Goal: Task Accomplishment & Management: Use online tool/utility

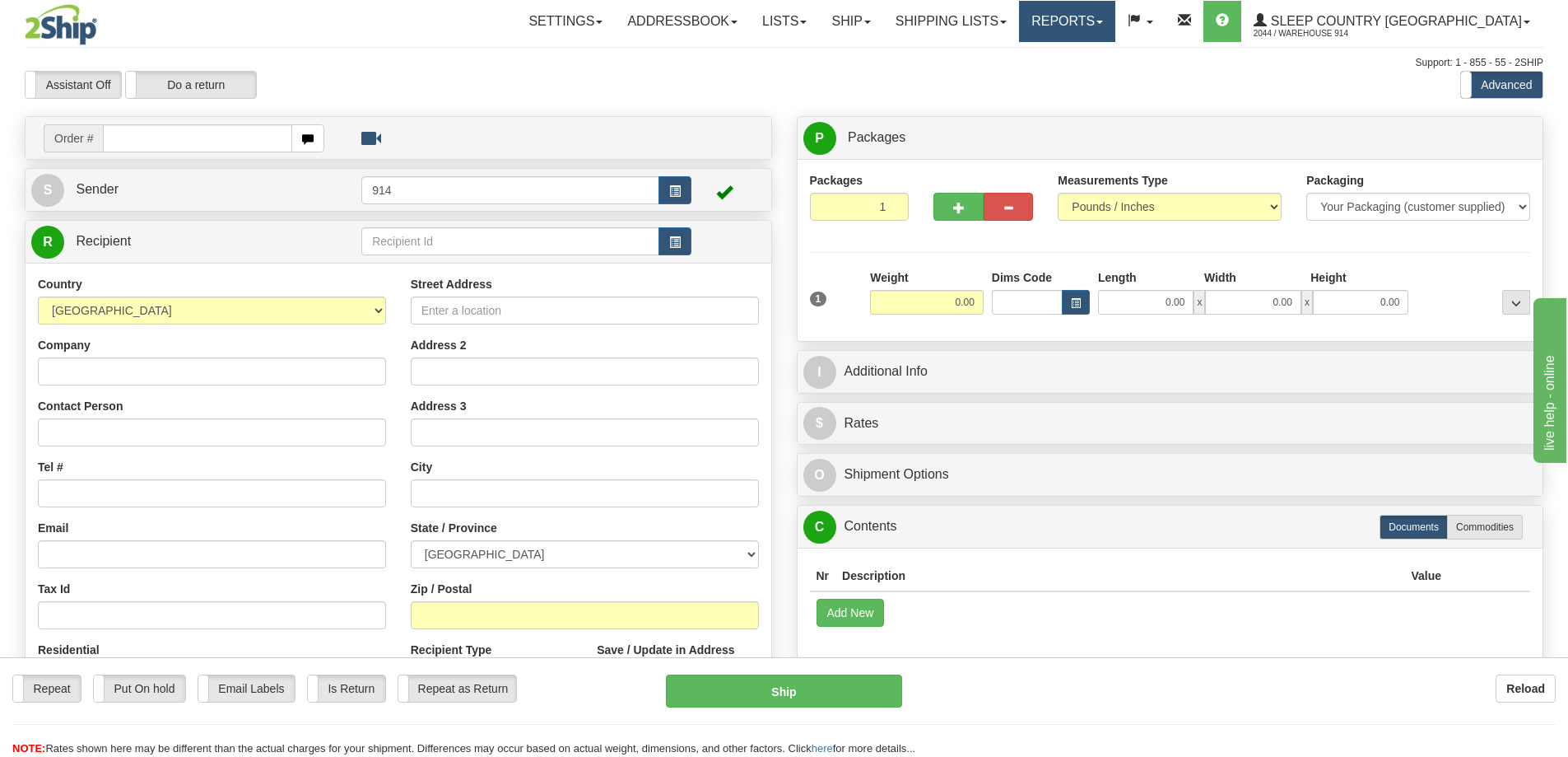
click at [1115, 20] on link "Reports" at bounding box center [1067, 22] width 96 height 41
click at [1107, 66] on link "Standard" at bounding box center [1039, 58] width 151 height 22
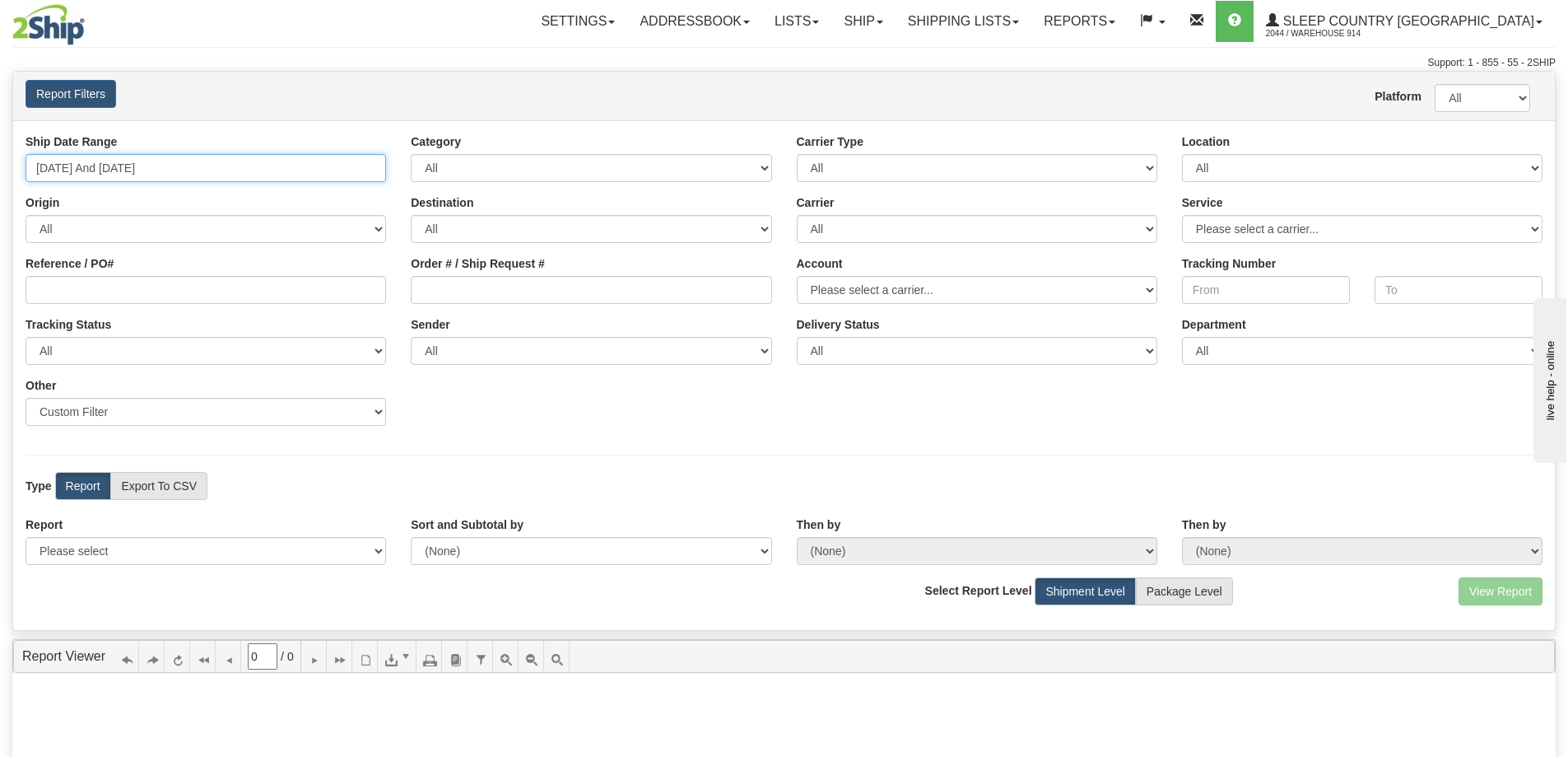
click at [282, 169] on input "[DATE] And [DATE]" at bounding box center [206, 168] width 361 height 28
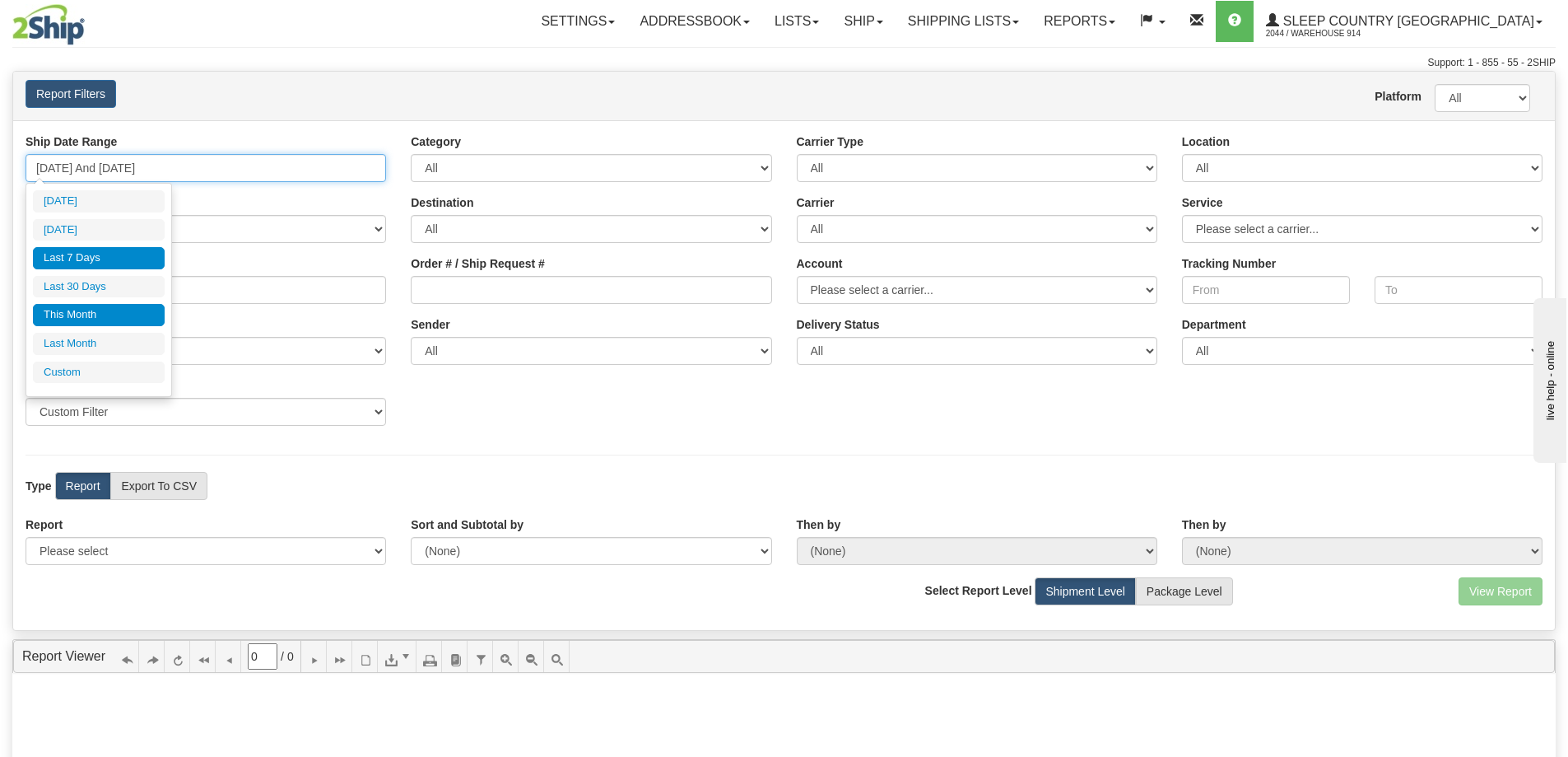
type input "[DATE]"
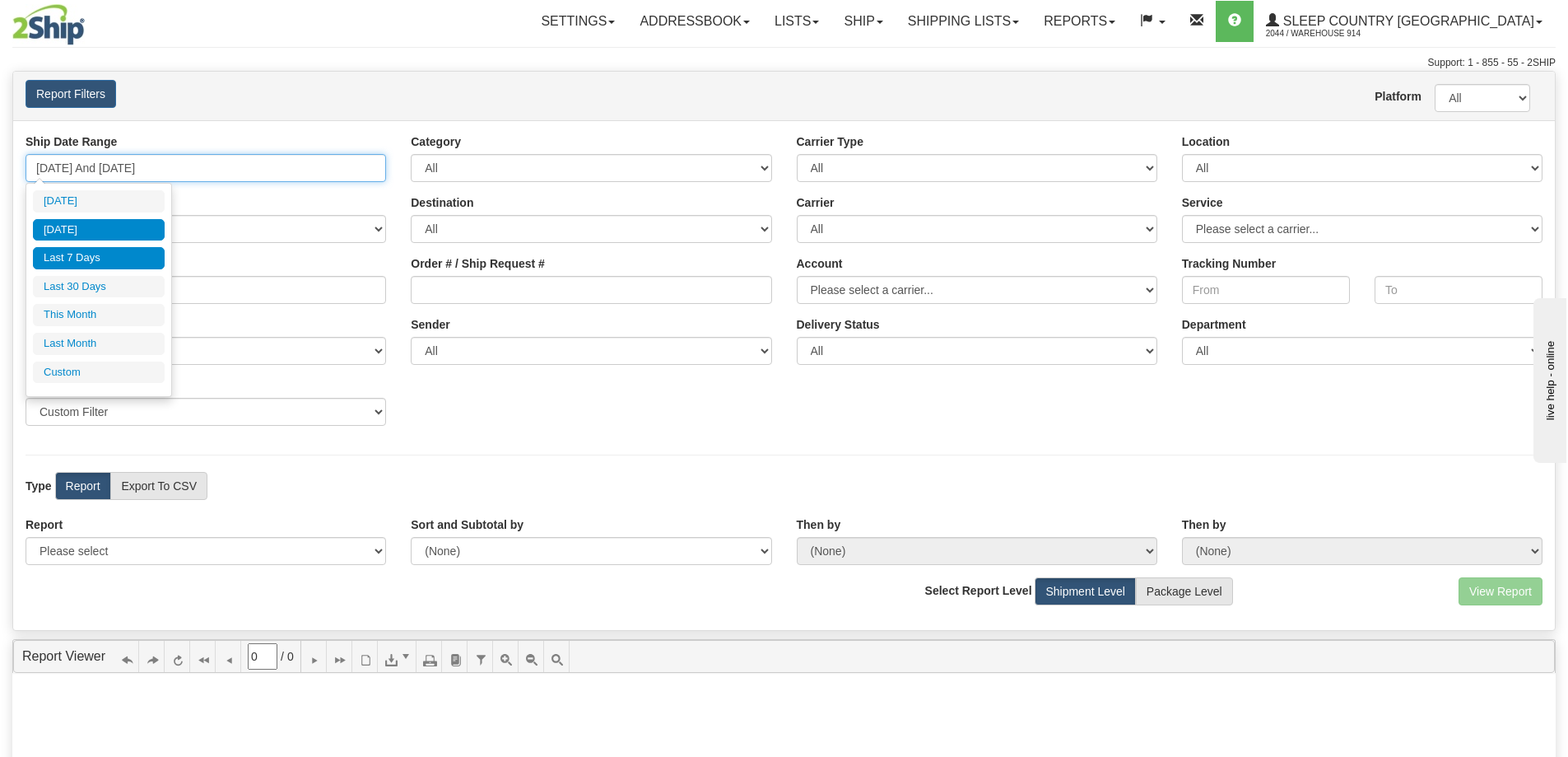
type input "[DATE]"
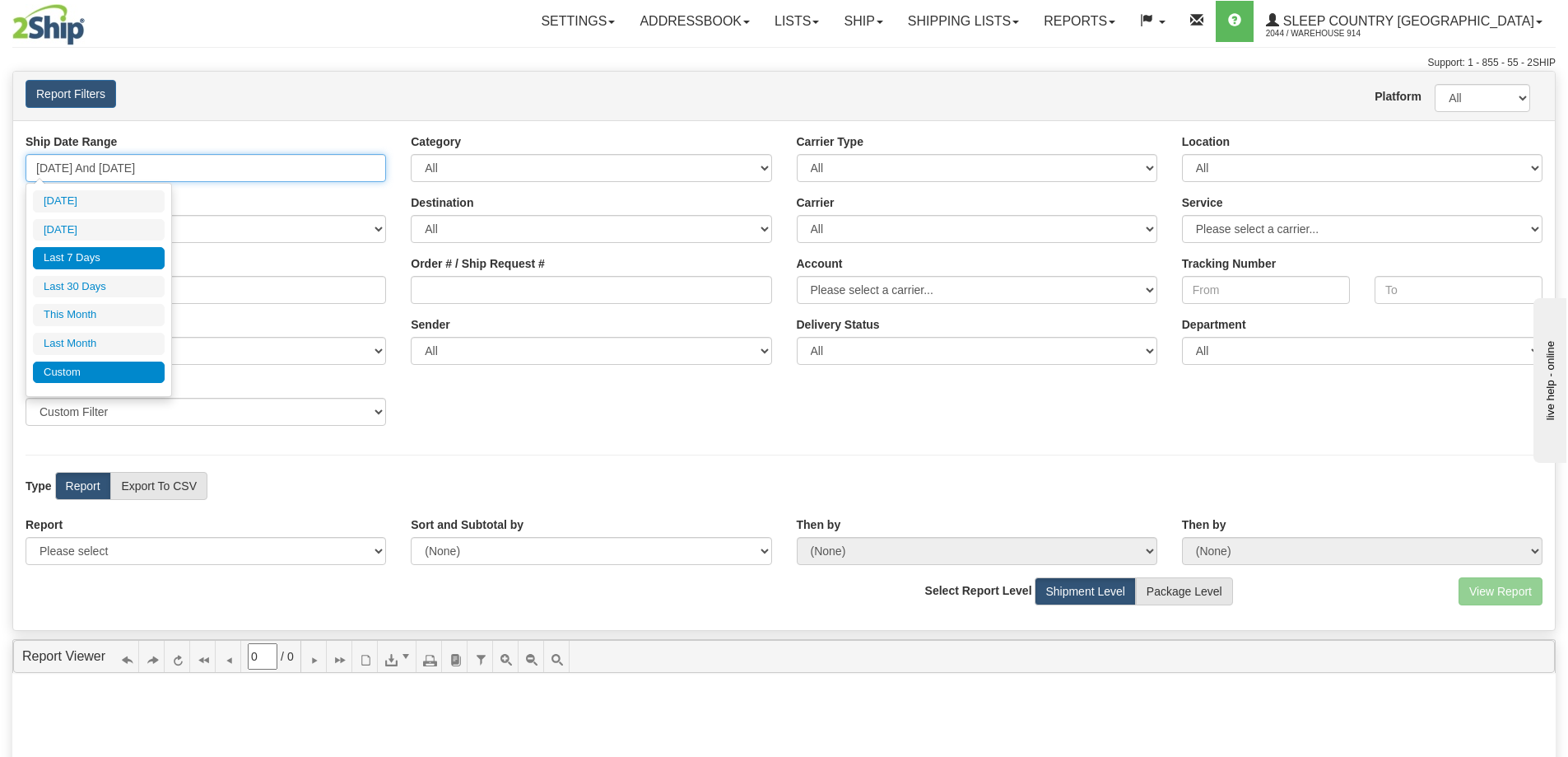
type input "[DATE]"
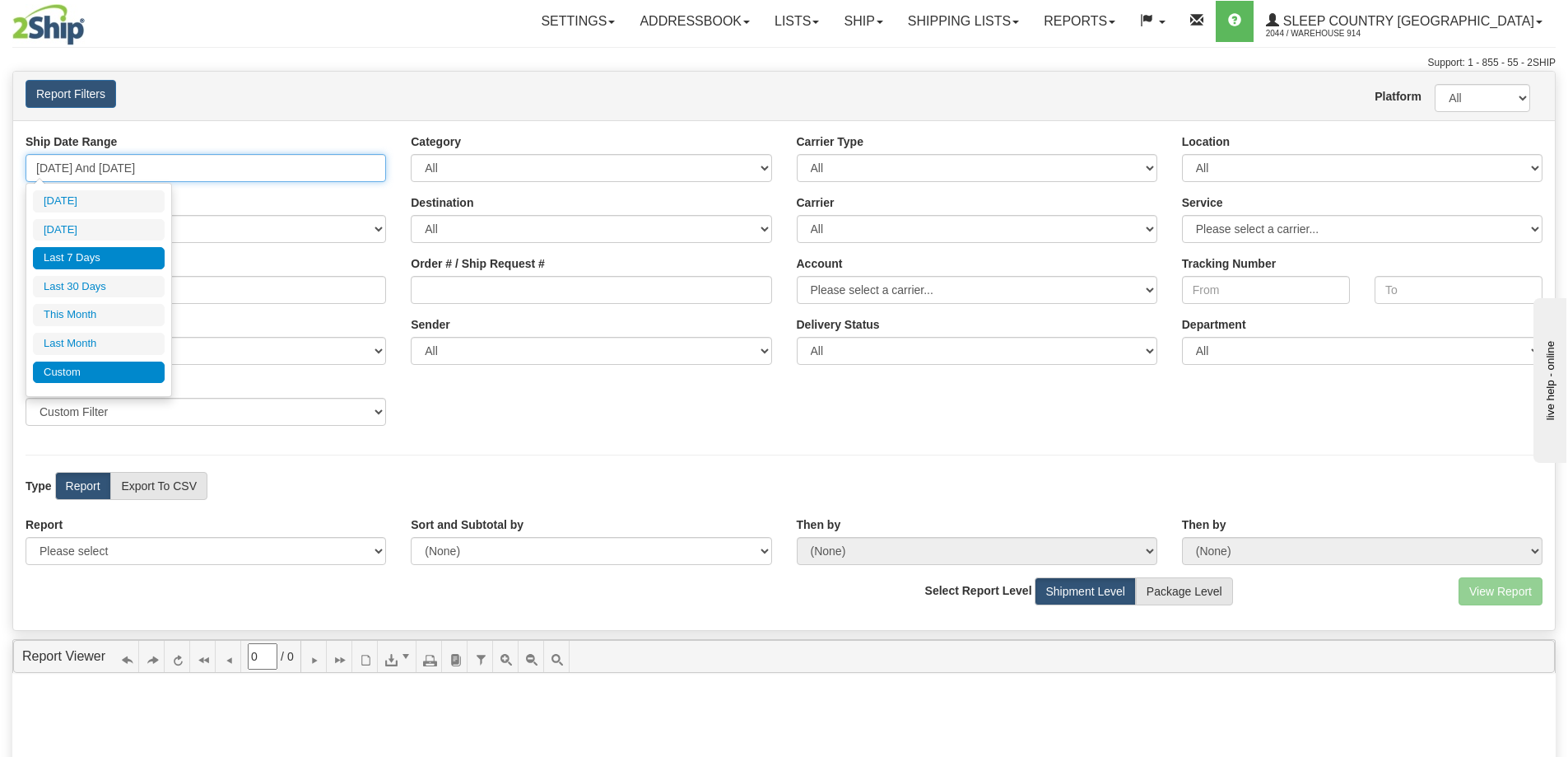
type input "[DATE]"
click at [93, 362] on li "Custom" at bounding box center [99, 373] width 132 height 22
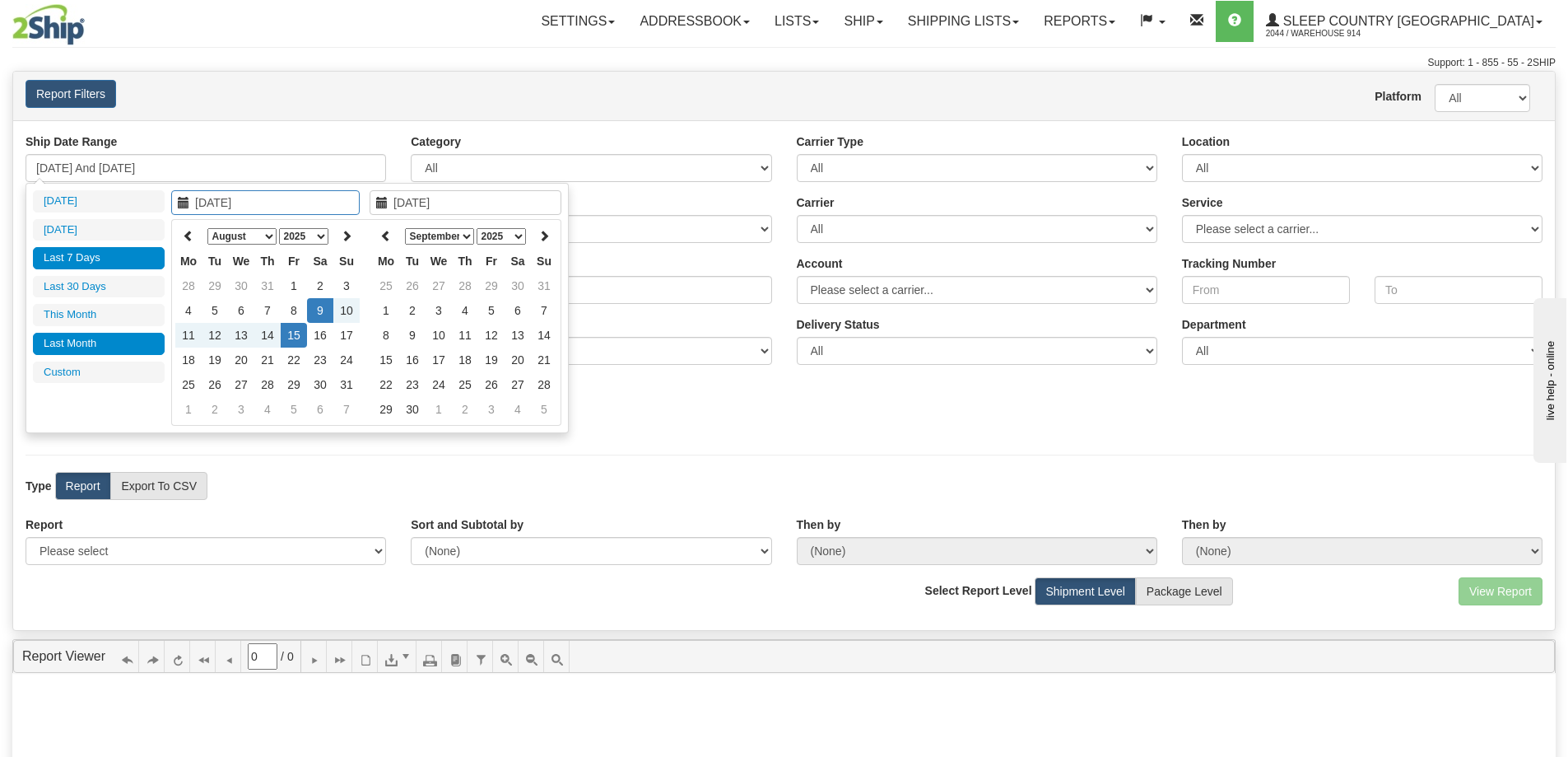
type input "[DATE]"
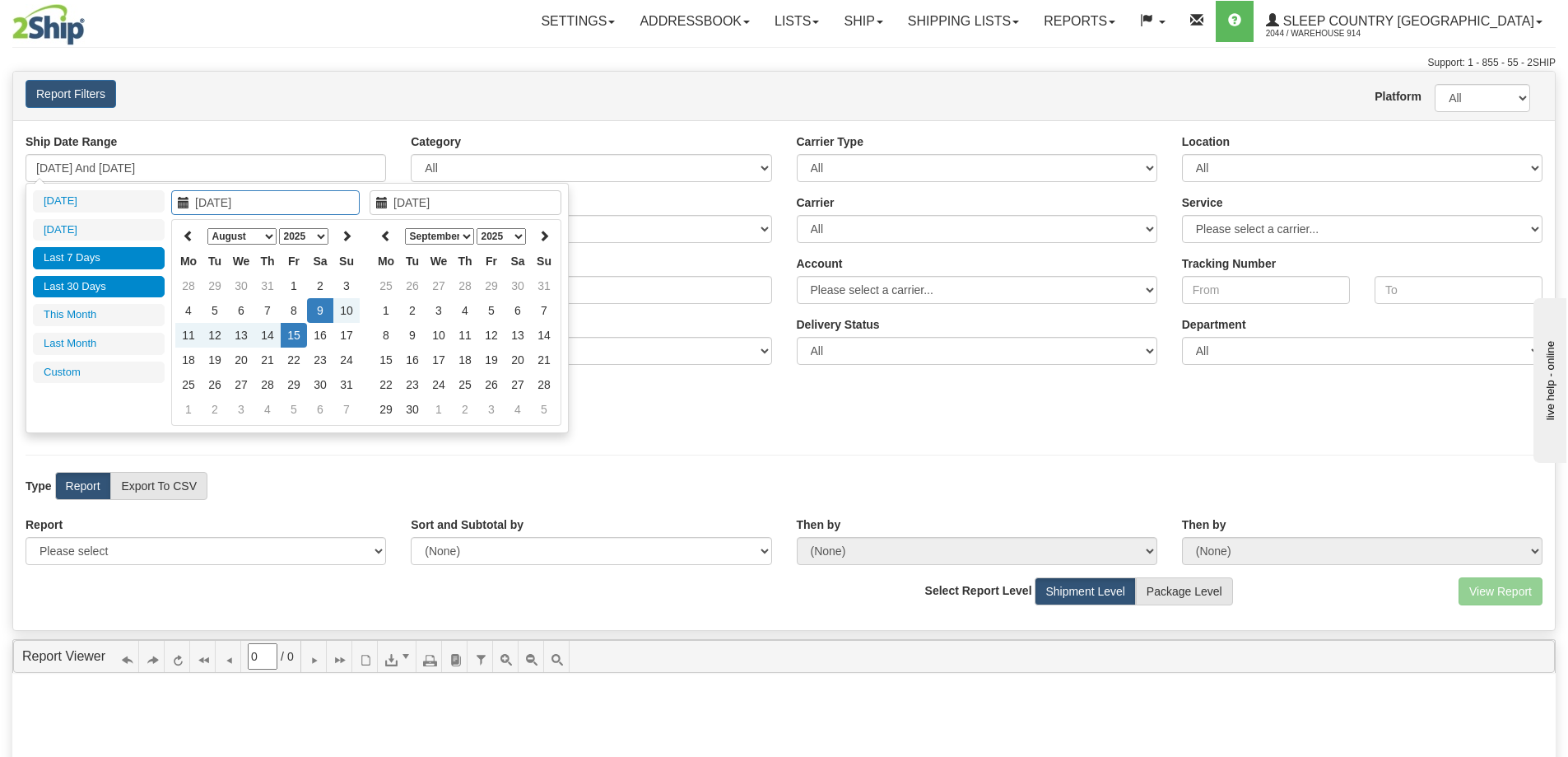
type input "[DATE]"
click at [288, 282] on td "1" at bounding box center [294, 286] width 26 height 25
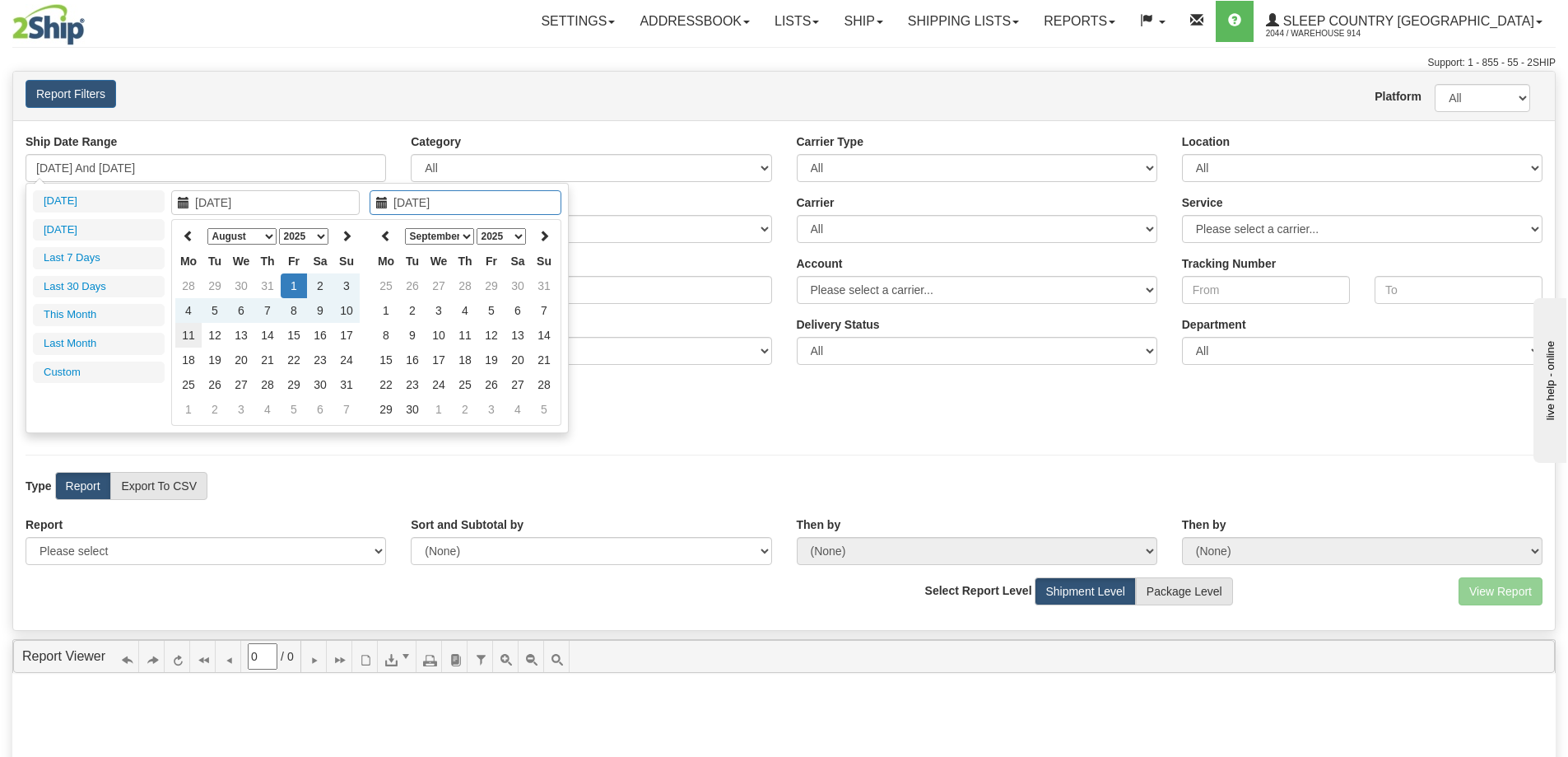
type input "[DATE]"
click at [193, 335] on td "11" at bounding box center [189, 335] width 26 height 25
type input "[DATE] And [DATE]"
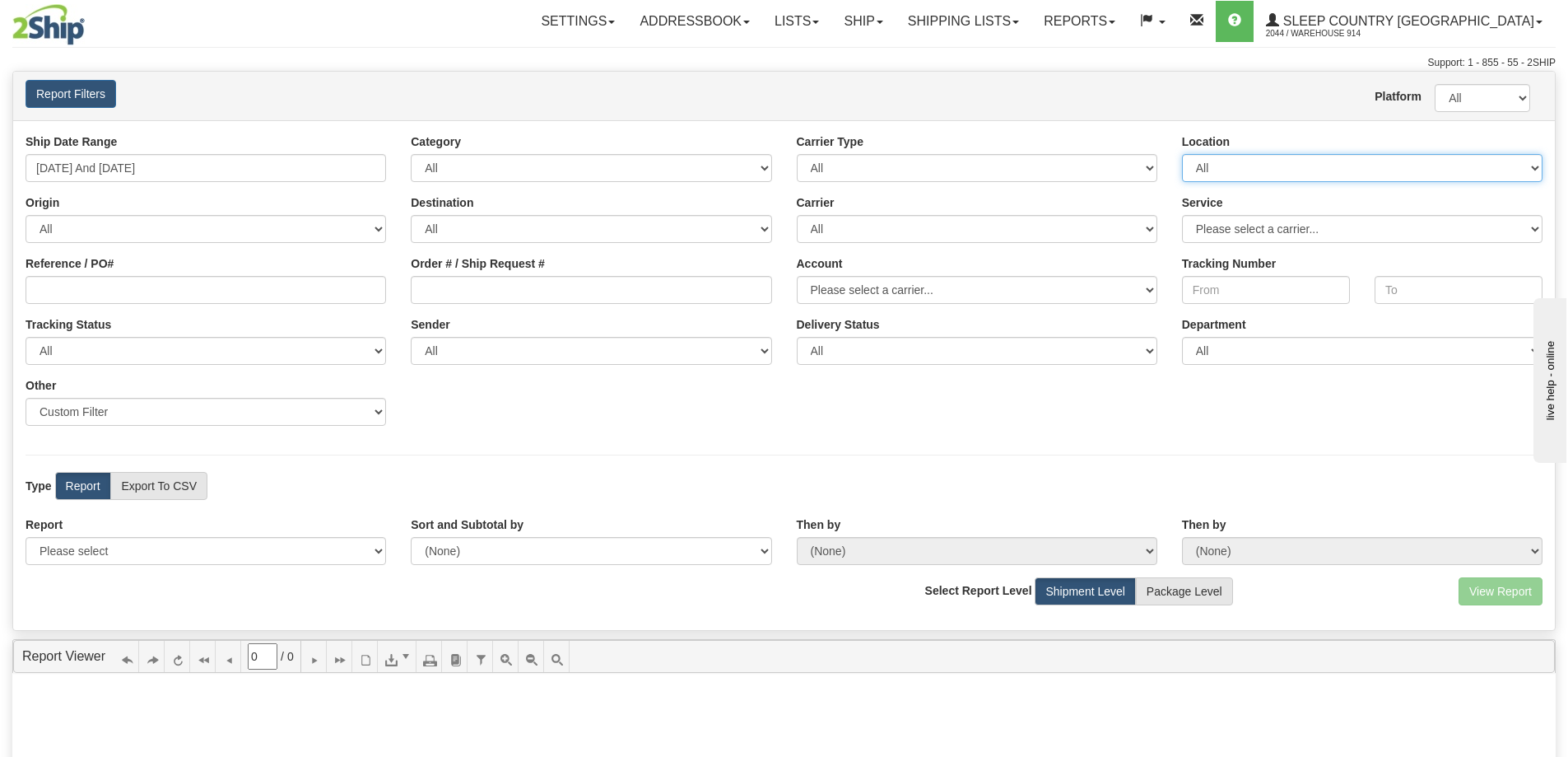
click at [1317, 156] on select "All 9009 914 BEDDN CASPC END SLE ZINUC" at bounding box center [1363, 168] width 361 height 28
select select "7603"
click at [1182, 154] on select "All 9009 914 BEDDN CASPC END SLE ZINUC" at bounding box center [1363, 168] width 361 height 28
click at [230, 414] on select "Sender Company Sender Contact Sender Country Sender State Sender City Sender Zi…" at bounding box center [206, 412] width 361 height 28
click at [309, 456] on hr at bounding box center [784, 455] width 1517 height 1
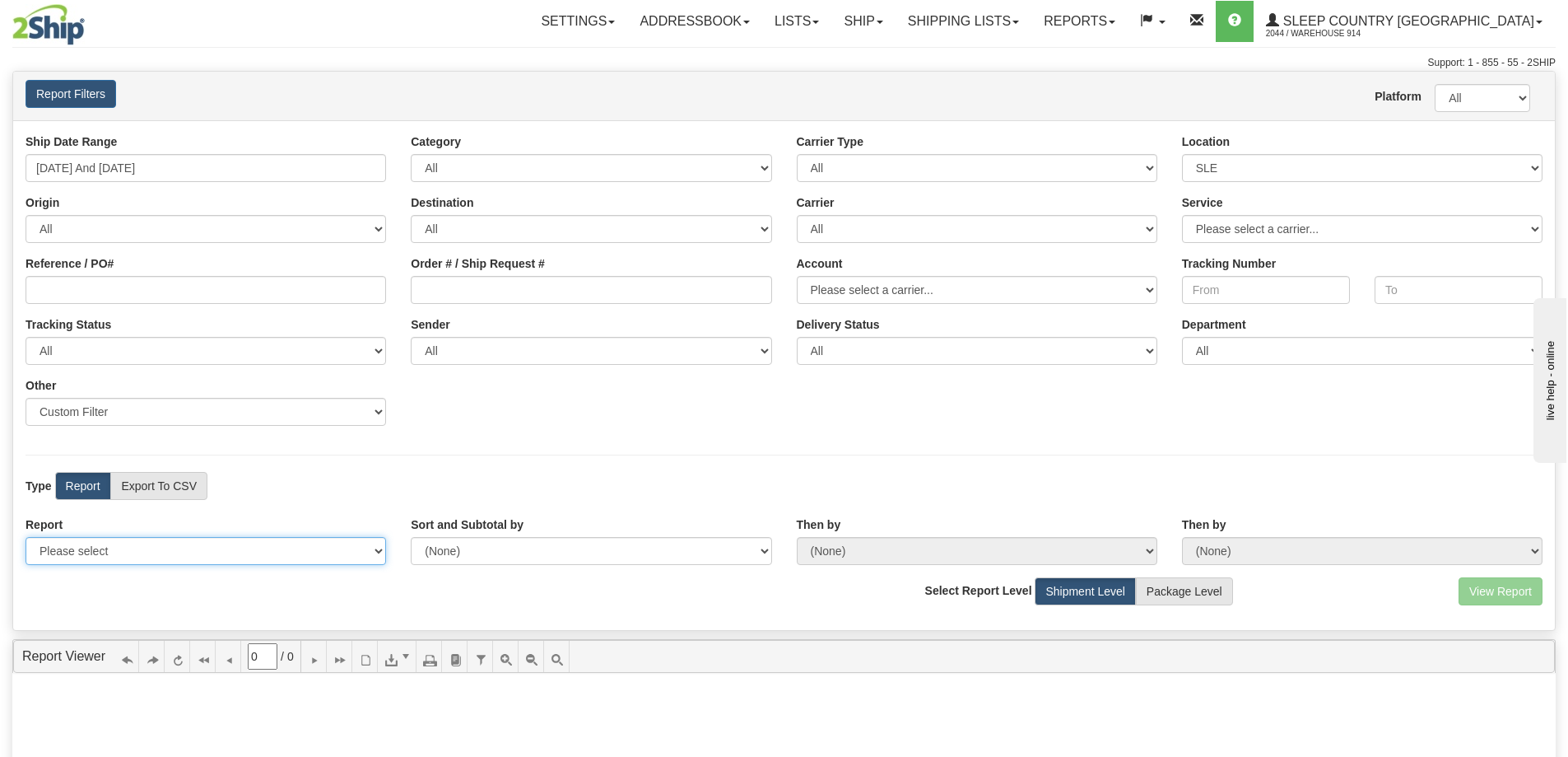
click at [231, 540] on select "Please select 1 Line Shipment Report Address Detail Basic Shipment Overview Can…" at bounding box center [206, 551] width 361 height 28
select select "Users\Contents Detail.trdx"
click at [26, 537] on select "Please select 1 Line Shipment Report Address Detail Basic Shipment Overview Can…" at bounding box center [206, 551] width 361 height 28
click at [1481, 600] on button "View Report" at bounding box center [1500, 591] width 84 height 28
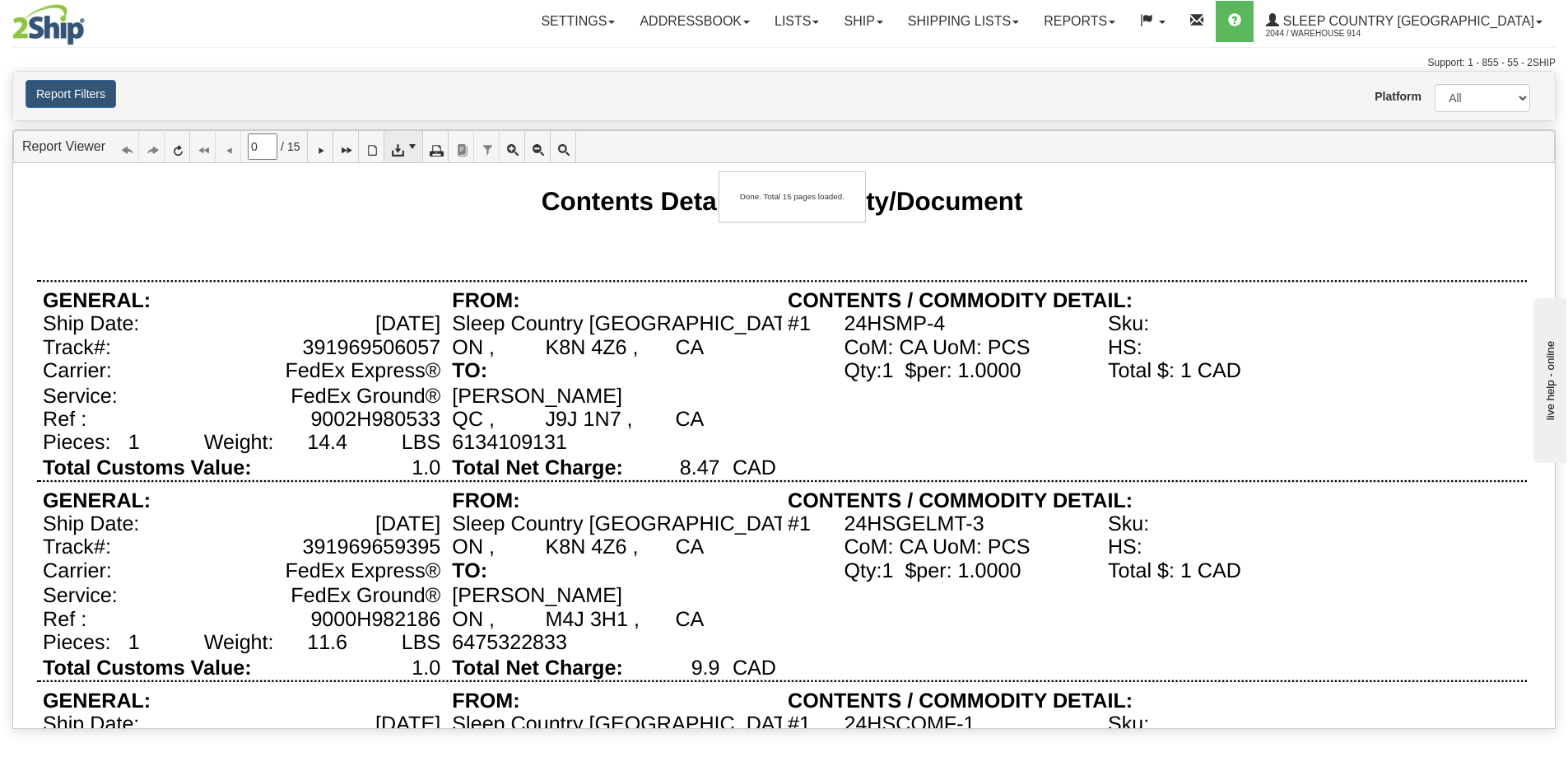
type input "1"
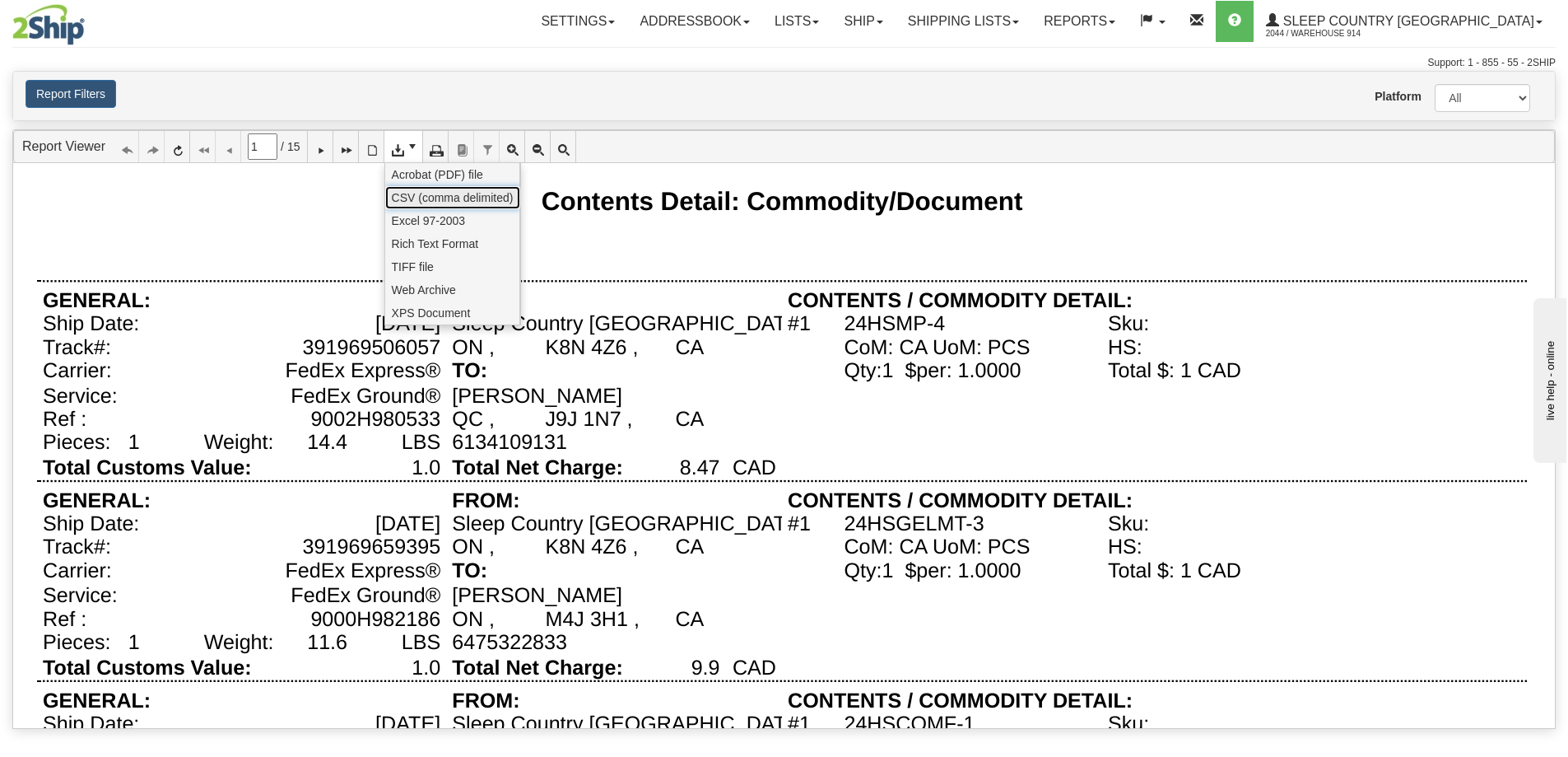
click at [467, 196] on span "CSV (comma delimited)" at bounding box center [452, 198] width 122 height 17
